Goal: Information Seeking & Learning: Learn about a topic

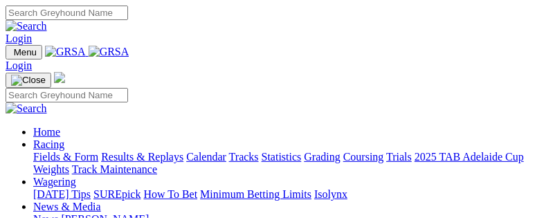
click at [11, 55] on img "Toggle navigation" at bounding box center [11, 55] width 0 height 0
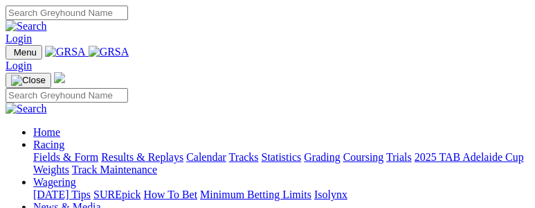
click at [64, 145] on link "Racing" at bounding box center [48, 144] width 31 height 12
click at [186, 151] on link "Calendar" at bounding box center [206, 157] width 40 height 12
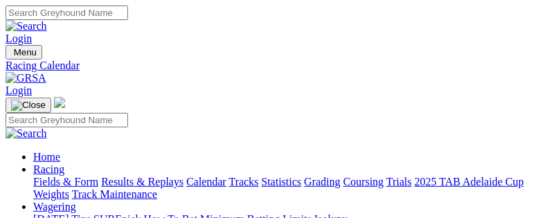
click at [11, 55] on img "Toggle navigation" at bounding box center [11, 55] width 0 height 0
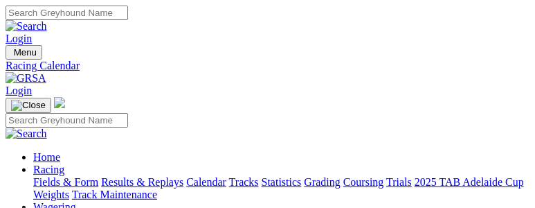
click at [98, 185] on link "Fields & Form" at bounding box center [65, 182] width 65 height 12
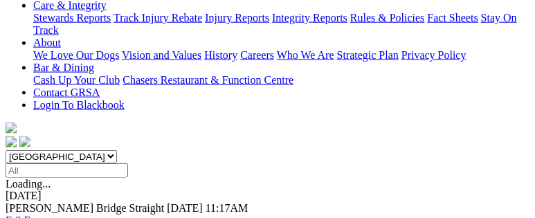
scroll to position [415, 0]
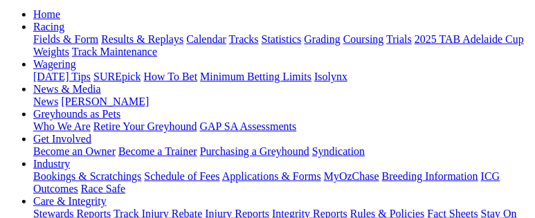
scroll to position [69, 0]
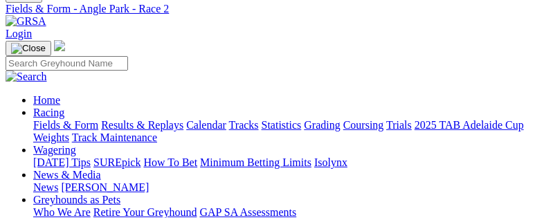
scroll to position [69, 0]
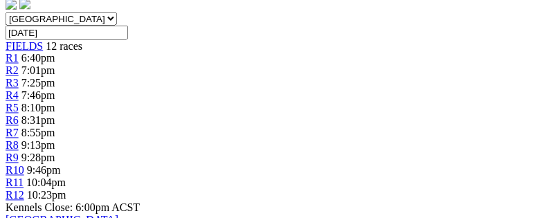
scroll to position [488, 0]
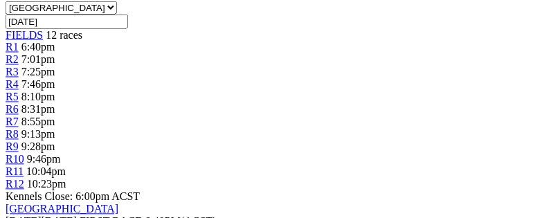
drag, startPoint x: 144, startPoint y: 217, endPoint x: 28, endPoint y: 213, distance: 116.3
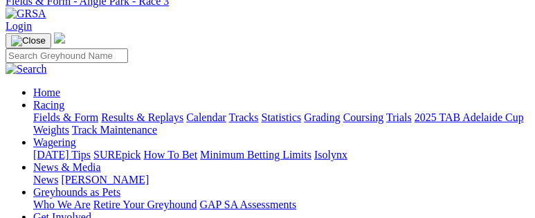
scroll to position [3, 0]
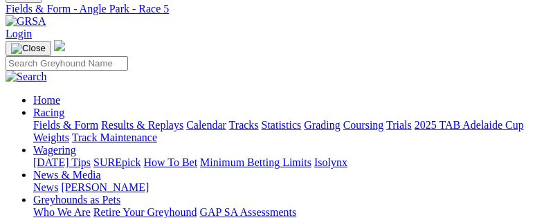
scroll to position [69, 0]
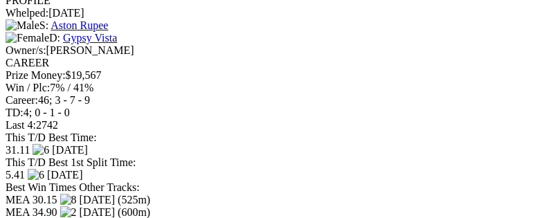
scroll to position [2145, 0]
